Goal: Find specific page/section: Find specific page/section

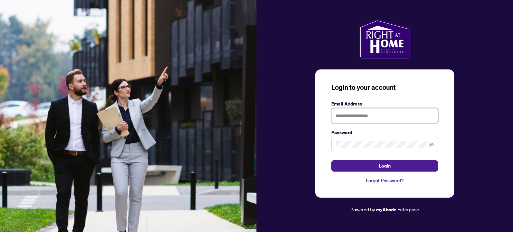
click at [367, 120] on input "text" at bounding box center [384, 115] width 107 height 15
type input "**********"
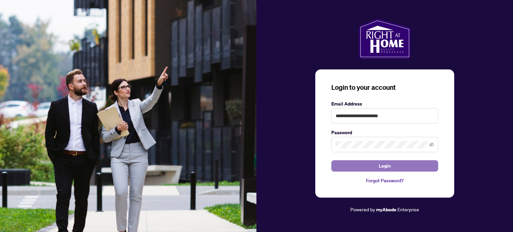
click at [395, 166] on button "Login" at bounding box center [384, 165] width 107 height 11
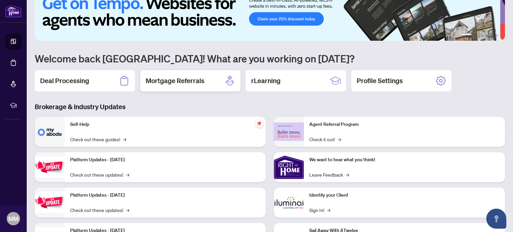
scroll to position [33, 0]
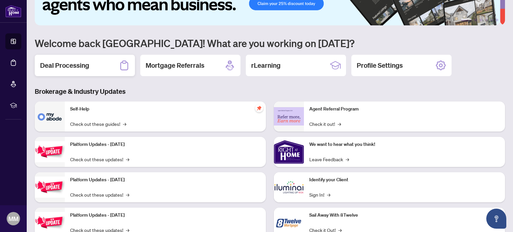
click at [93, 66] on div "Deal Processing" at bounding box center [85, 65] width 100 height 21
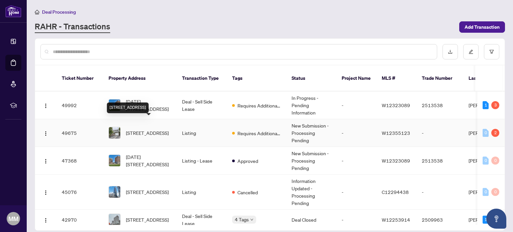
click at [159, 129] on span "[STREET_ADDRESS]" at bounding box center [147, 132] width 43 height 7
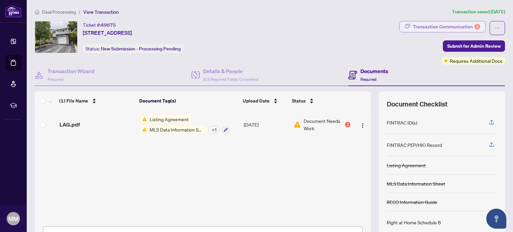
click at [459, 26] on div "Transaction Communication 2" at bounding box center [446, 26] width 67 height 11
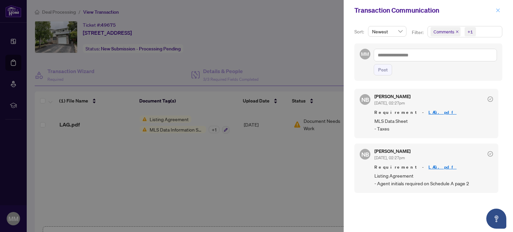
click at [497, 9] on icon "close" at bounding box center [498, 10] width 4 height 4
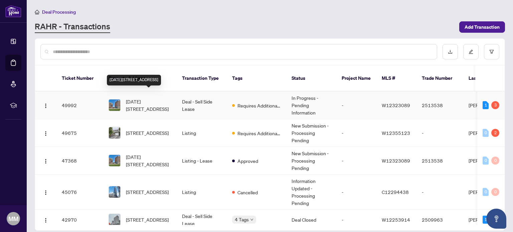
click at [156, 98] on span "[DATE][STREET_ADDRESS]" at bounding box center [148, 105] width 45 height 15
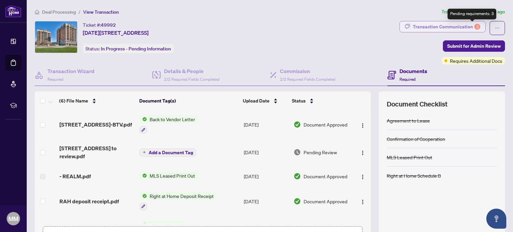
click at [460, 26] on div "Transaction Communication 3" at bounding box center [446, 26] width 67 height 11
